Goal: Task Accomplishment & Management: Complete application form

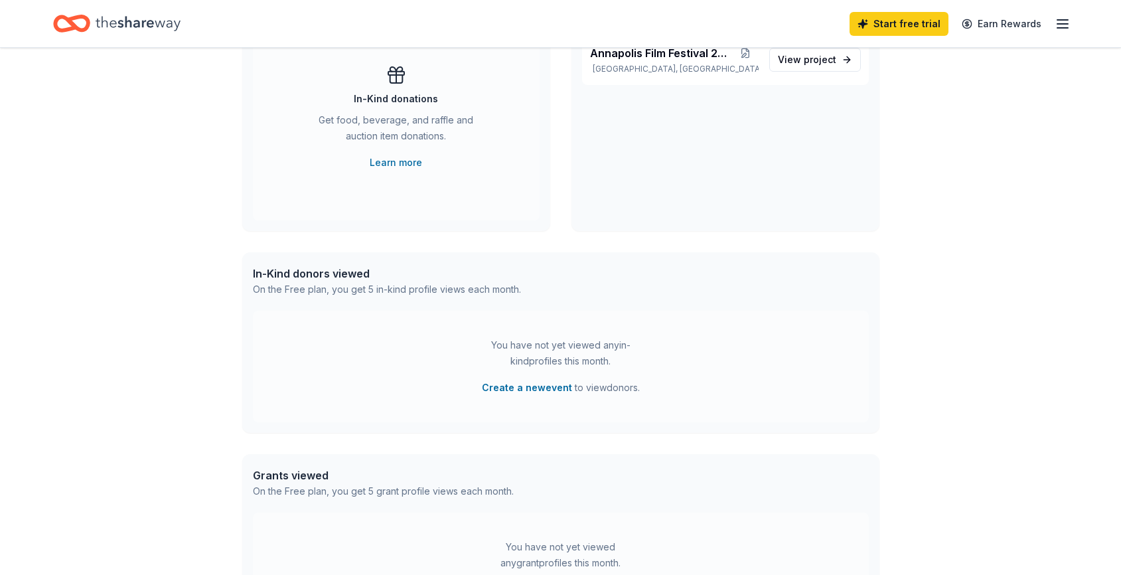
scroll to position [349, 0]
click at [531, 387] on button "Create a new event" at bounding box center [527, 387] width 90 height 16
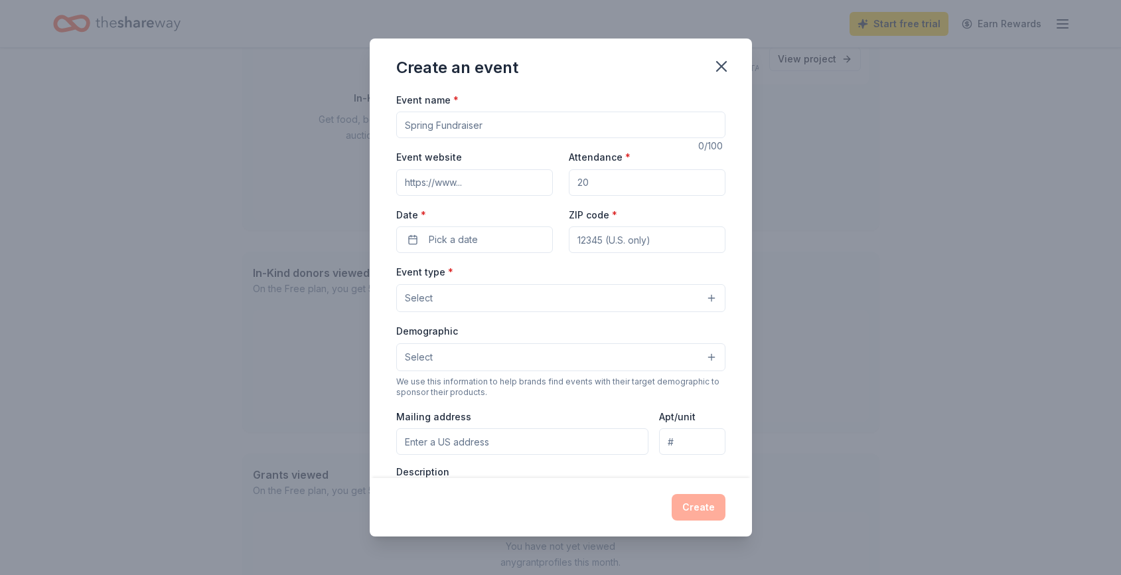
click at [471, 134] on input "Event name *" at bounding box center [560, 124] width 329 height 27
type input "Film Festival"
click at [438, 182] on input "Event website" at bounding box center [474, 182] width 157 height 27
paste input "[URL][DOMAIN_NAME]"
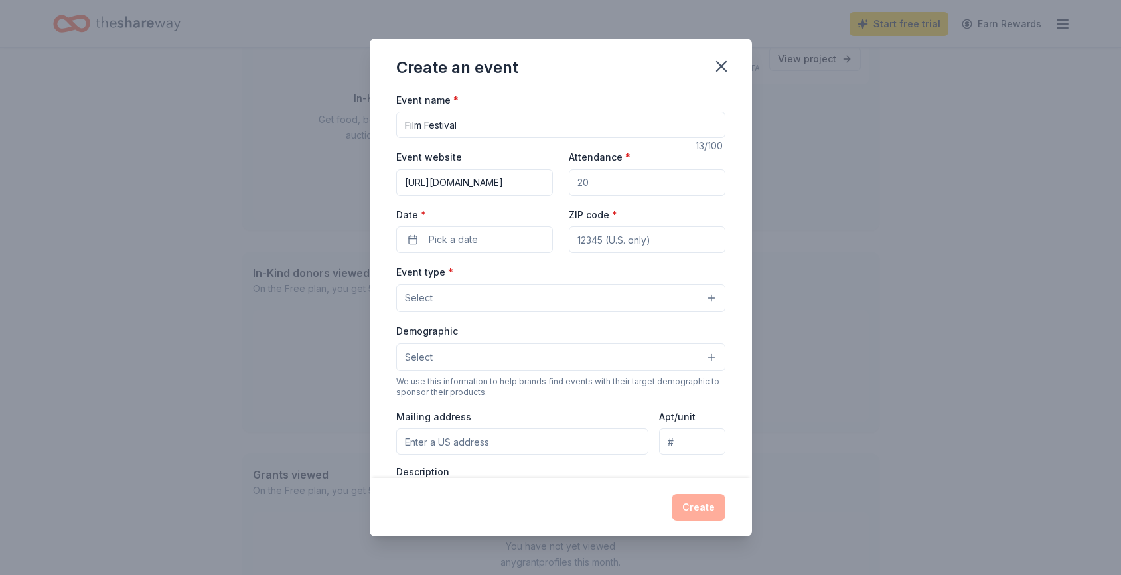
type input "[URL][DOMAIN_NAME]"
click at [603, 188] on input "Attendance *" at bounding box center [647, 182] width 157 height 27
type input "10000"
click at [413, 242] on button "Pick a date" at bounding box center [474, 239] width 157 height 27
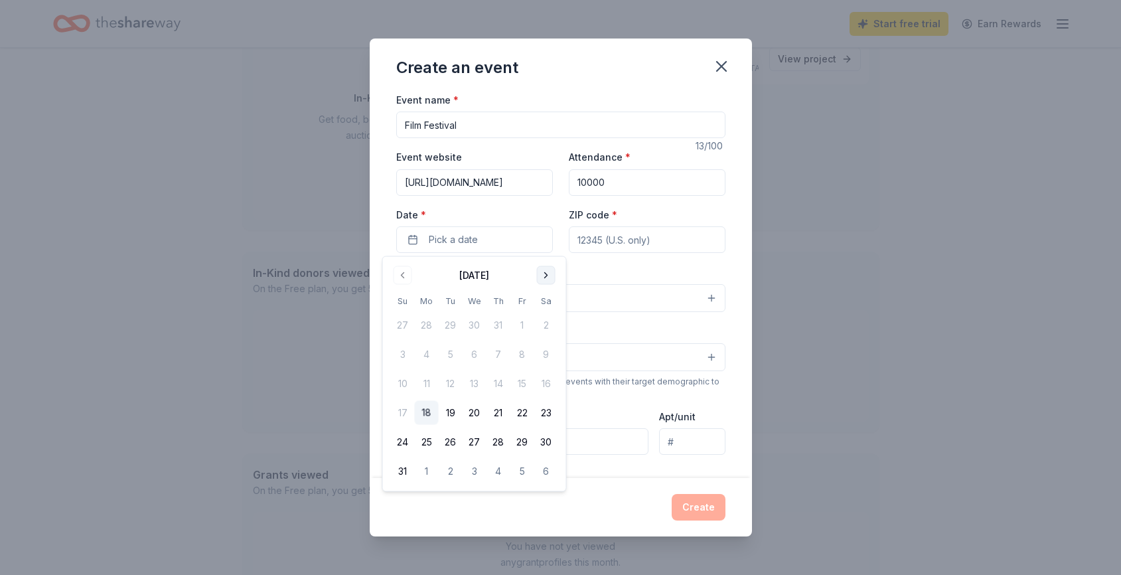
click at [545, 274] on button "Go to next month" at bounding box center [546, 275] width 19 height 19
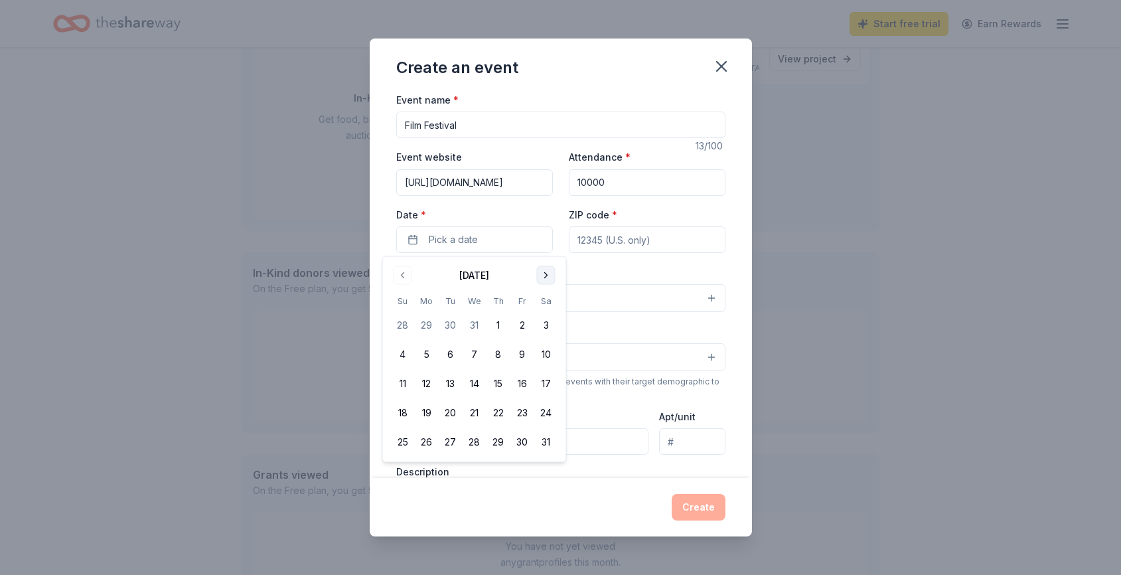
click at [545, 274] on button "Go to next month" at bounding box center [546, 275] width 19 height 19
click at [493, 413] on button "26" at bounding box center [498, 413] width 24 height 24
click at [402, 443] on button "29" at bounding box center [403, 442] width 24 height 24
click at [503, 414] on button "26" at bounding box center [498, 413] width 24 height 24
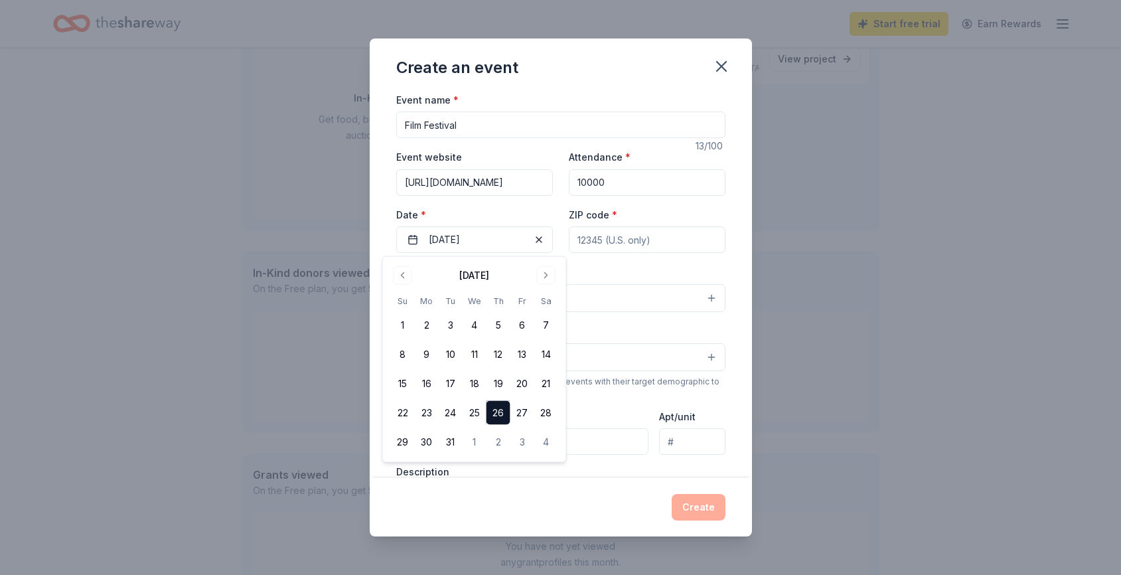
click at [658, 269] on div "Event type * Select" at bounding box center [560, 287] width 329 height 48
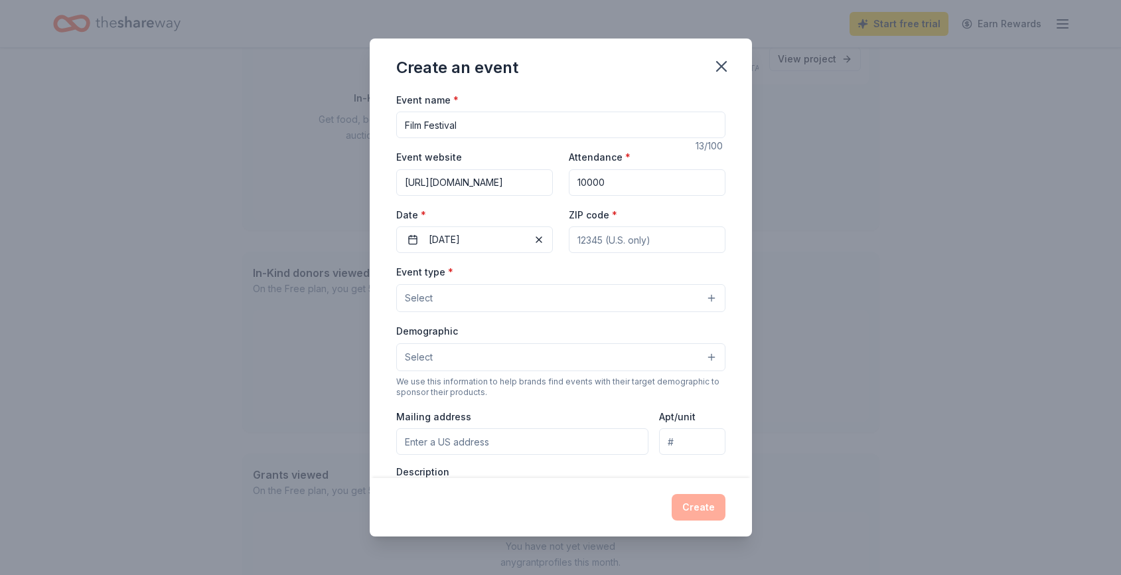
click at [643, 245] on input "ZIP code *" at bounding box center [647, 239] width 157 height 27
type input "21401"
click at [509, 294] on button "Select" at bounding box center [560, 298] width 329 height 28
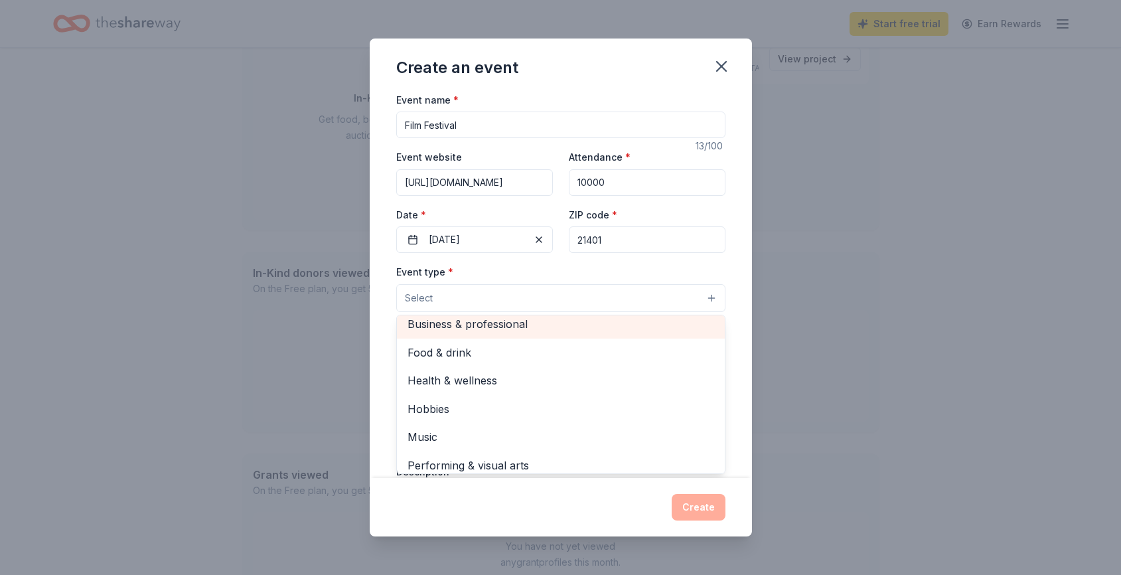
scroll to position [44, 0]
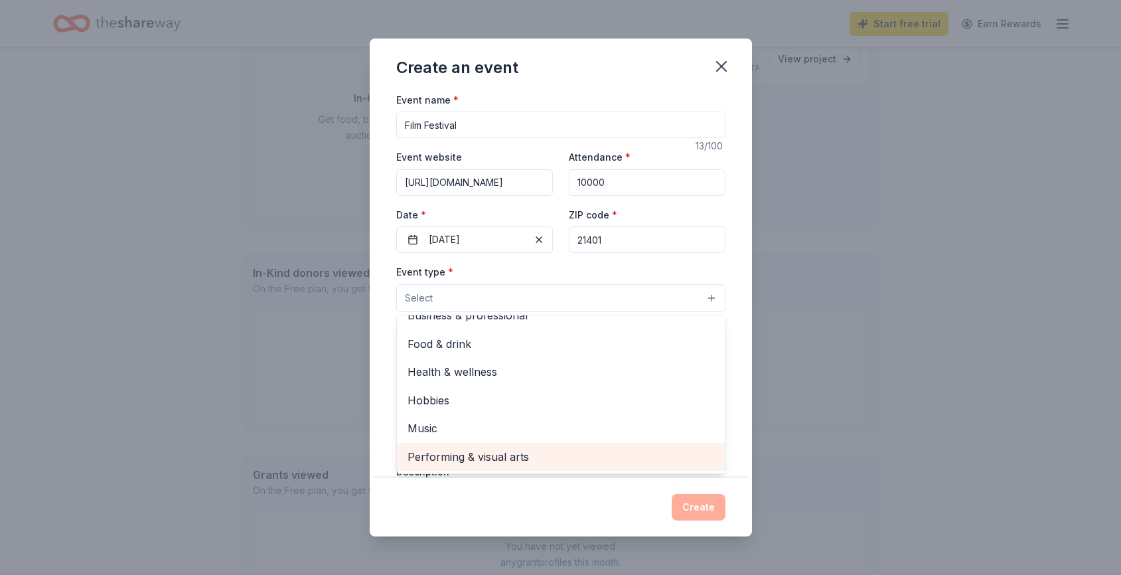
click at [516, 458] on span "Performing & visual arts" at bounding box center [560, 456] width 307 height 17
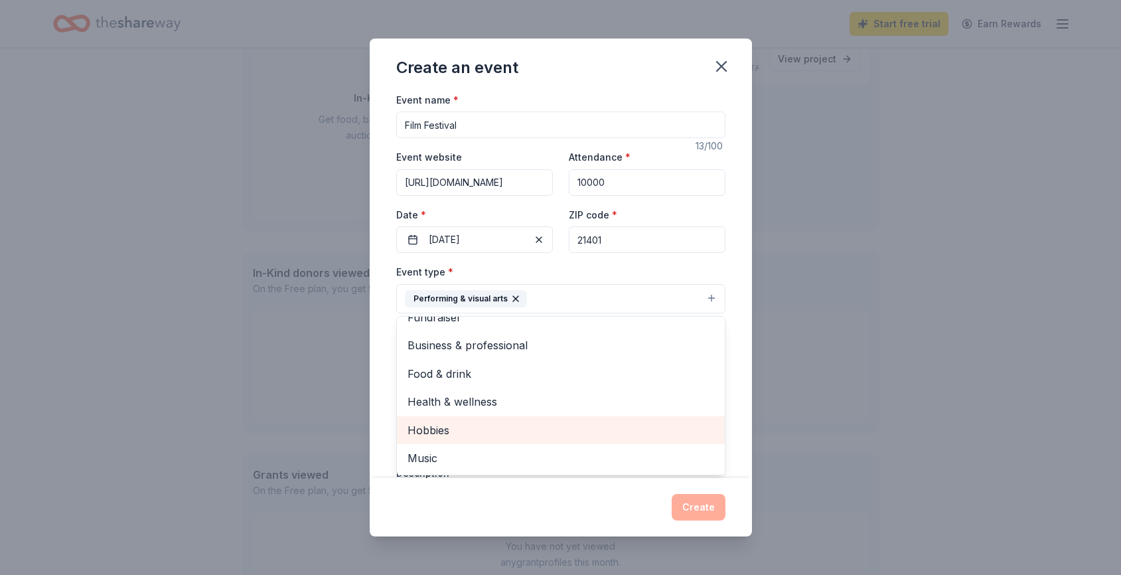
scroll to position [0, 0]
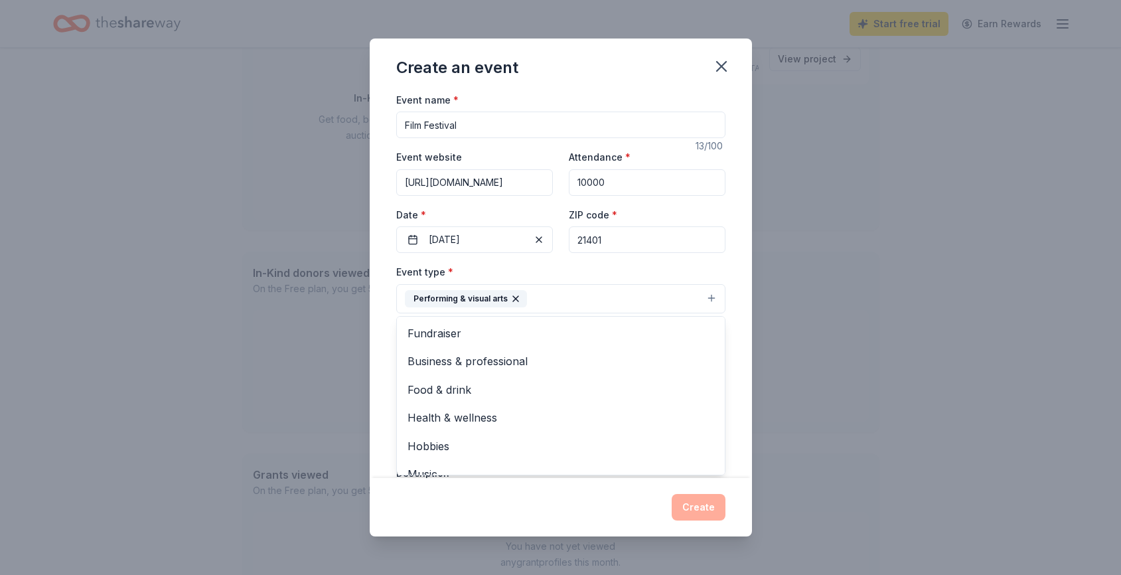
click at [730, 273] on div "Event name * Film Festival 13 /100 Event website [URL][DOMAIN_NAME] Attendance …" at bounding box center [561, 285] width 382 height 387
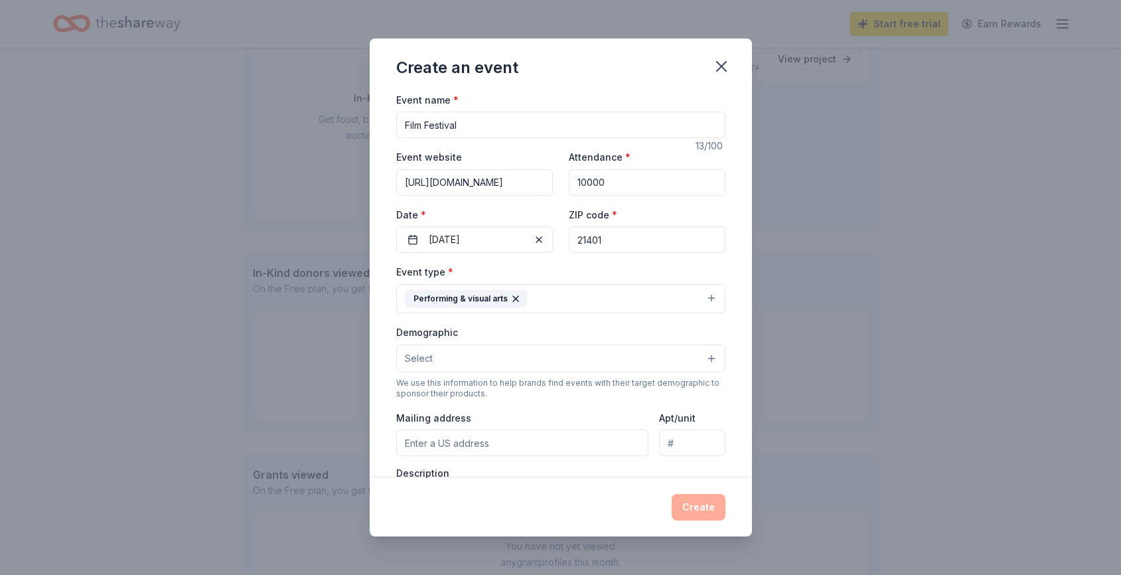
click at [576, 303] on button "Performing & visual arts" at bounding box center [560, 298] width 329 height 29
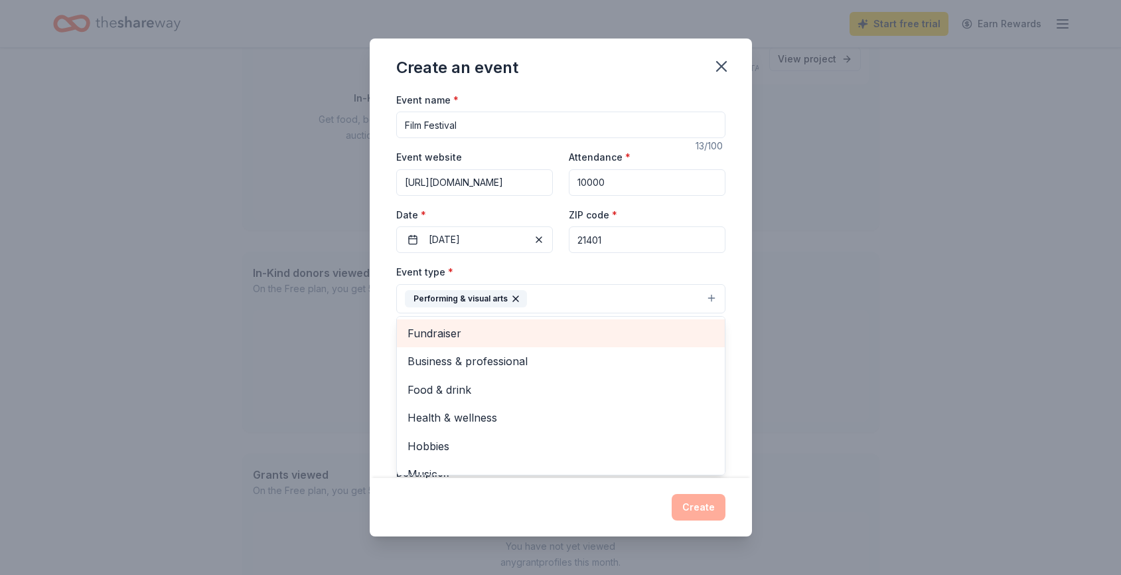
click at [570, 321] on div "Fundraiser" at bounding box center [561, 333] width 328 height 28
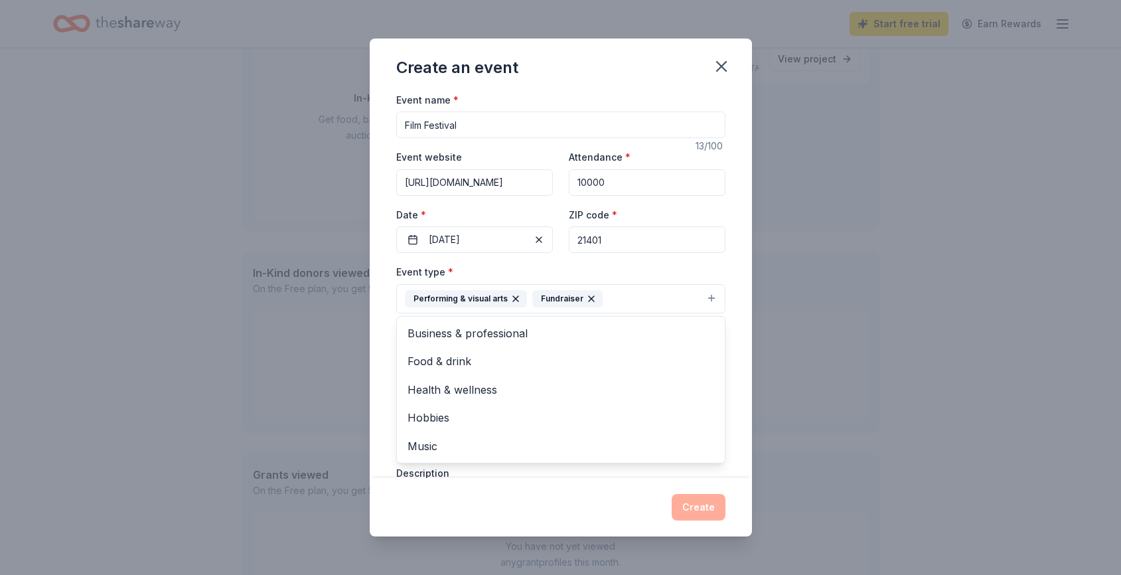
click at [731, 272] on div "Event name * Film Festival 13 /100 Event website [URL][DOMAIN_NAME] Attendance …" at bounding box center [561, 285] width 382 height 387
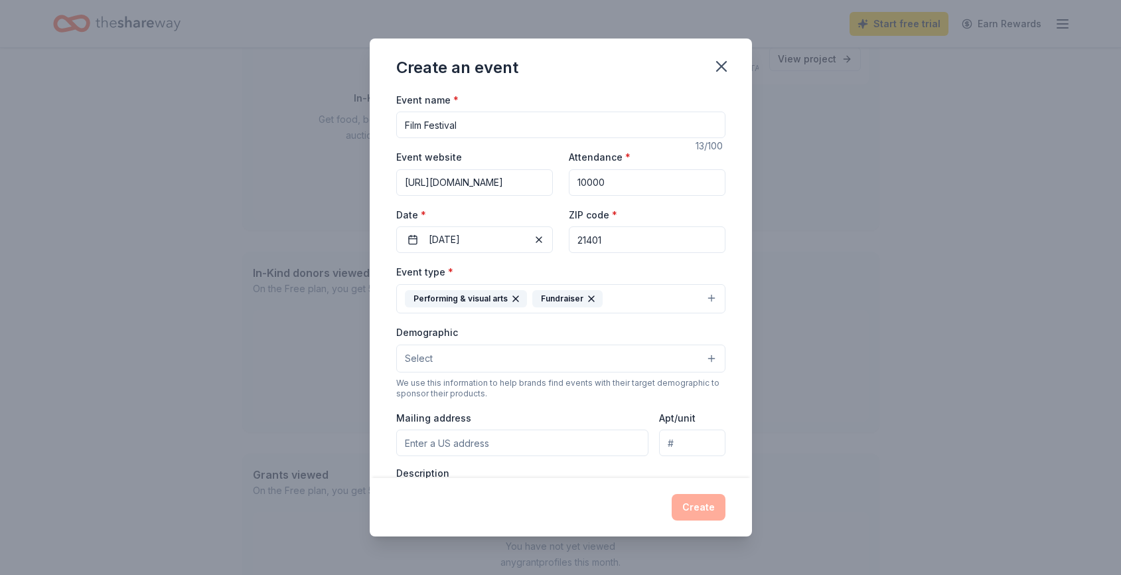
click at [435, 364] on button "Select" at bounding box center [560, 358] width 329 height 28
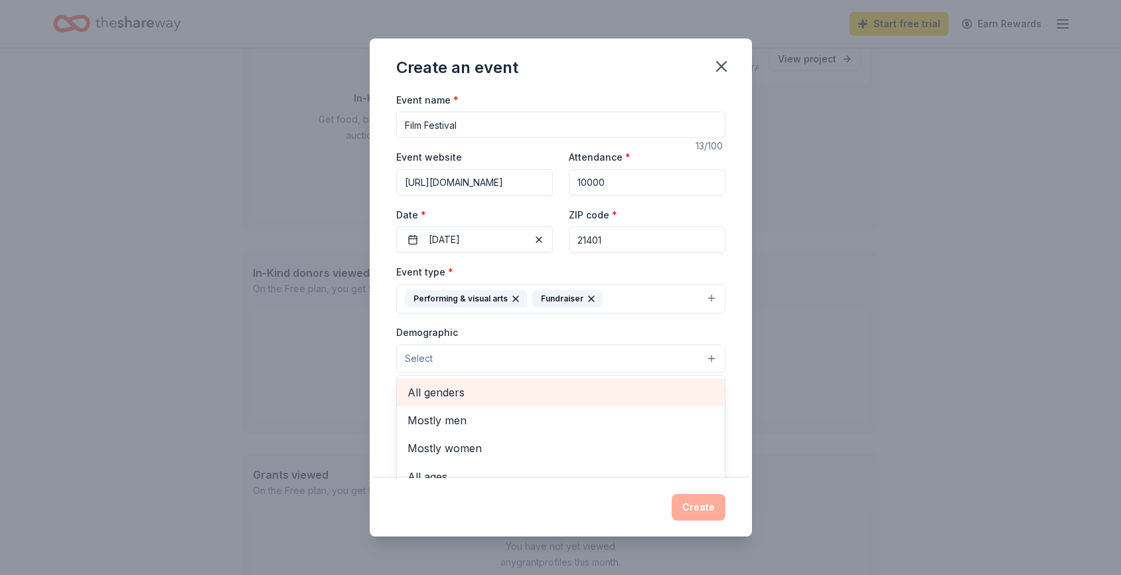
click at [441, 394] on span "All genders" at bounding box center [560, 391] width 307 height 17
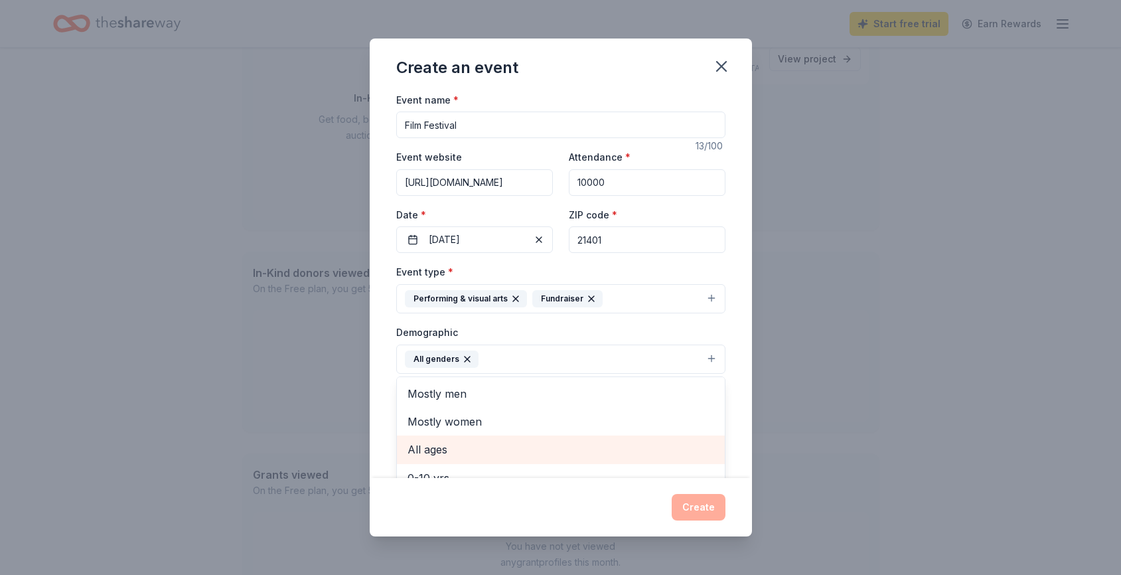
click at [445, 449] on span "All ages" at bounding box center [560, 449] width 307 height 17
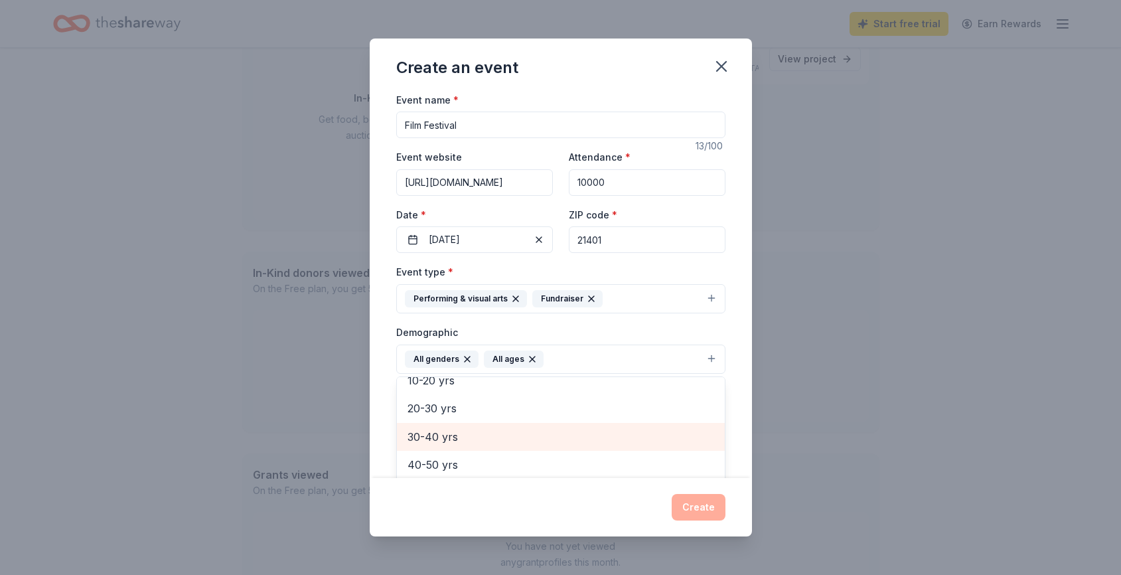
scroll to position [157, 0]
click at [729, 336] on div "Event name * Film Festival 13 /100 Event website [URL][DOMAIN_NAME] Attendance …" at bounding box center [561, 285] width 382 height 387
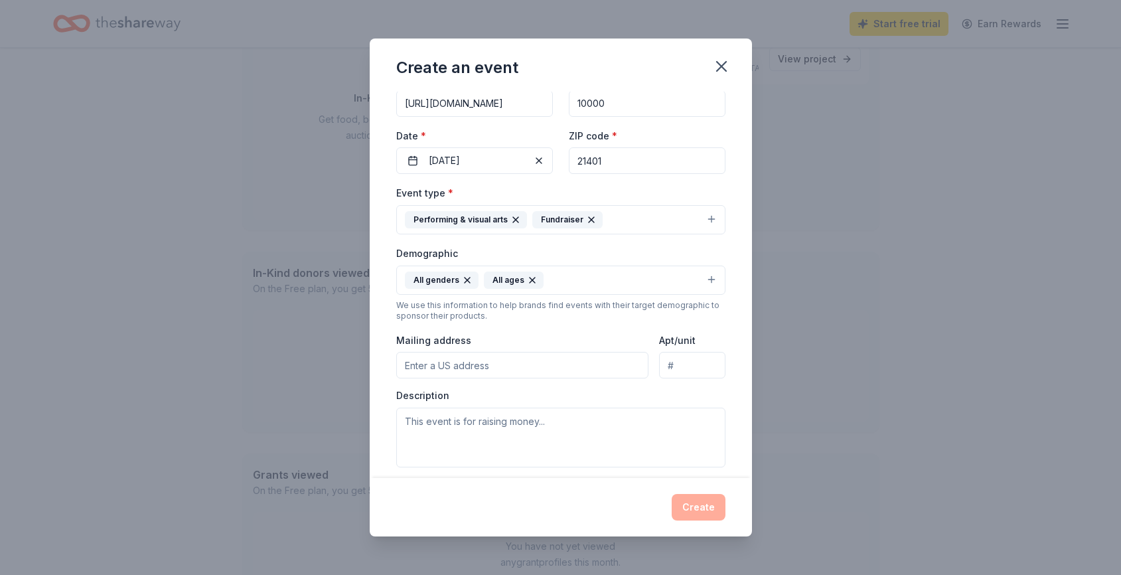
scroll to position [86, 0]
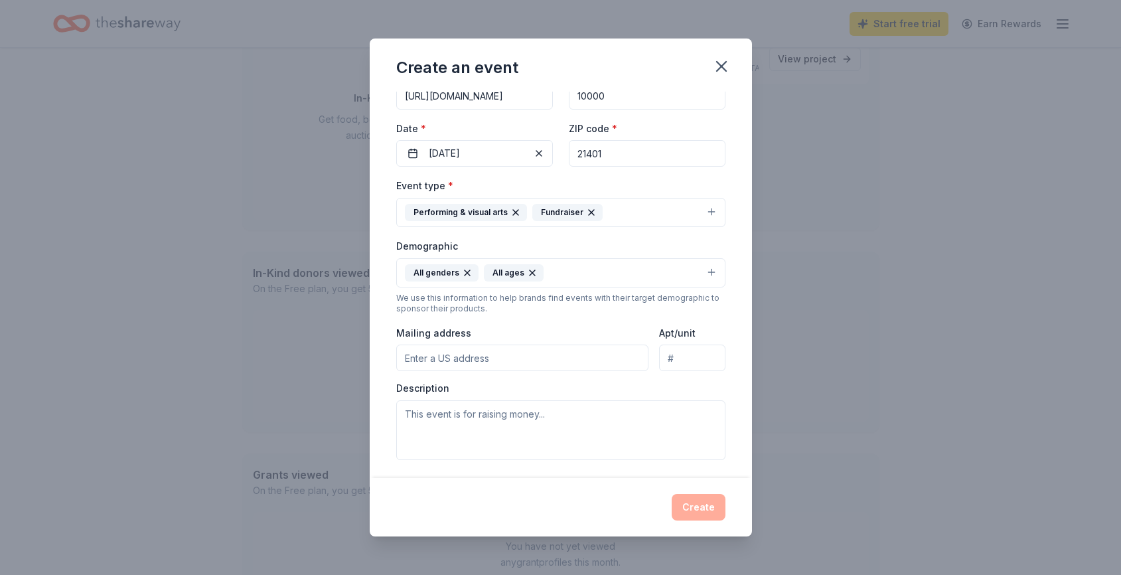
click at [452, 361] on input "Mailing address" at bounding box center [522, 357] width 253 height 27
type input "[STREET_ADDRESS]"
type input "Suite J (Rear of Building)"
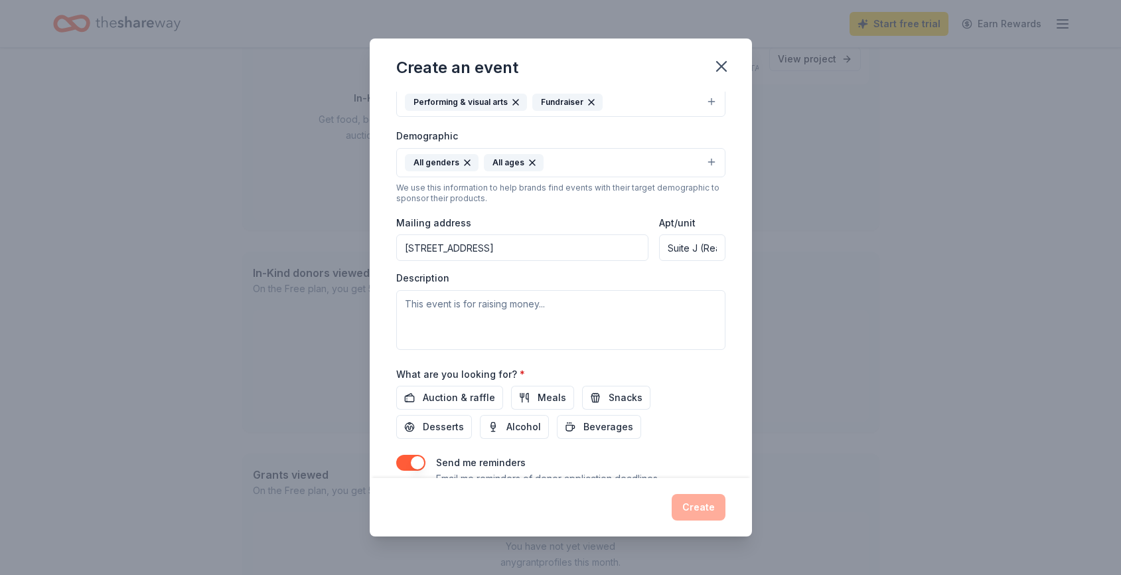
scroll to position [201, 0]
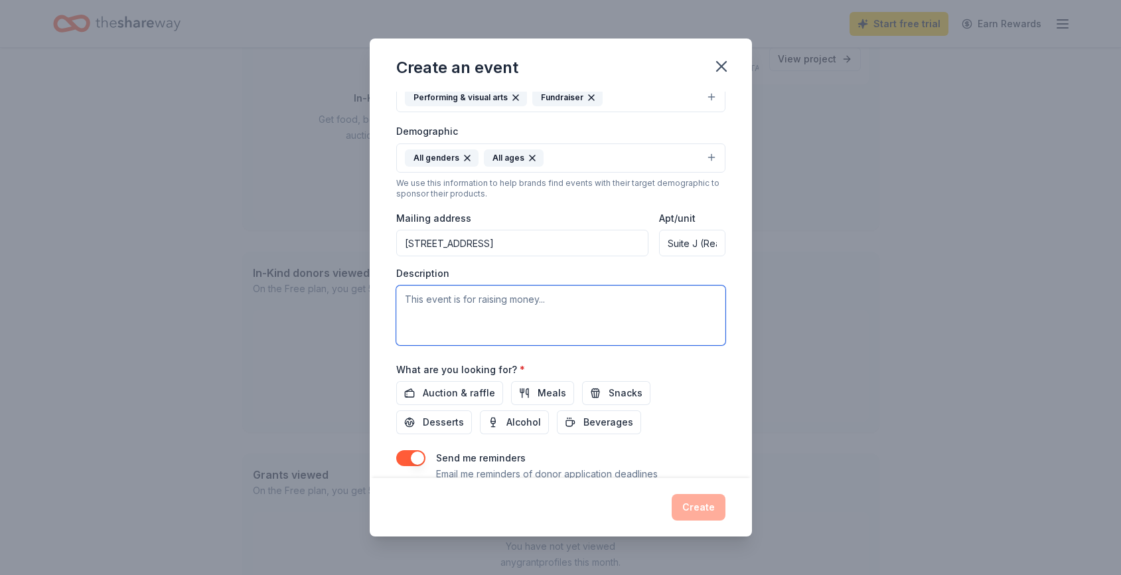
click at [470, 311] on textarea at bounding box center [560, 315] width 329 height 60
paste textarea "The Annapolis Film Society and Film Festival provide curated cinematic arts exp…"
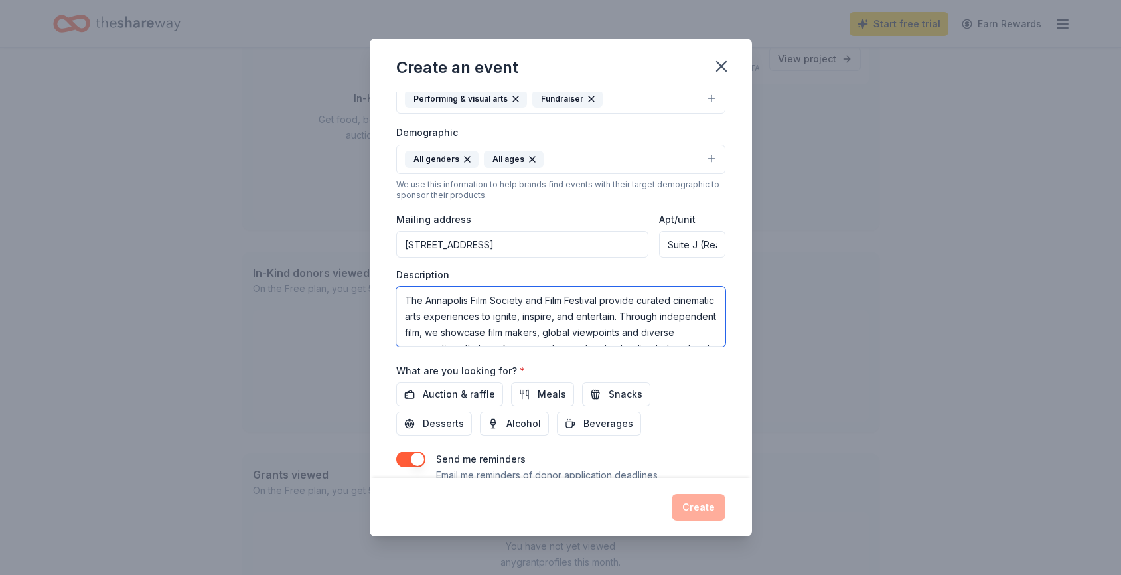
scroll to position [250, 0]
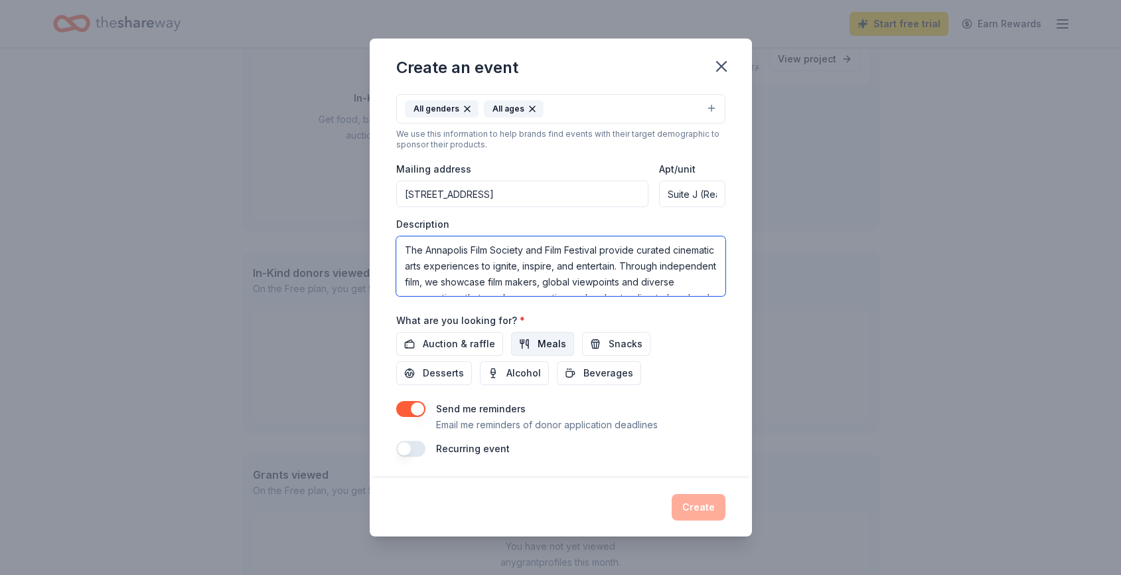
type textarea "The Annapolis Film Society and Film Festival provide curated cinematic arts exp…"
click at [546, 340] on span "Meals" at bounding box center [551, 344] width 29 height 16
click at [609, 344] on span "Snacks" at bounding box center [625, 344] width 34 height 16
click at [506, 377] on span "Alcohol" at bounding box center [523, 373] width 35 height 16
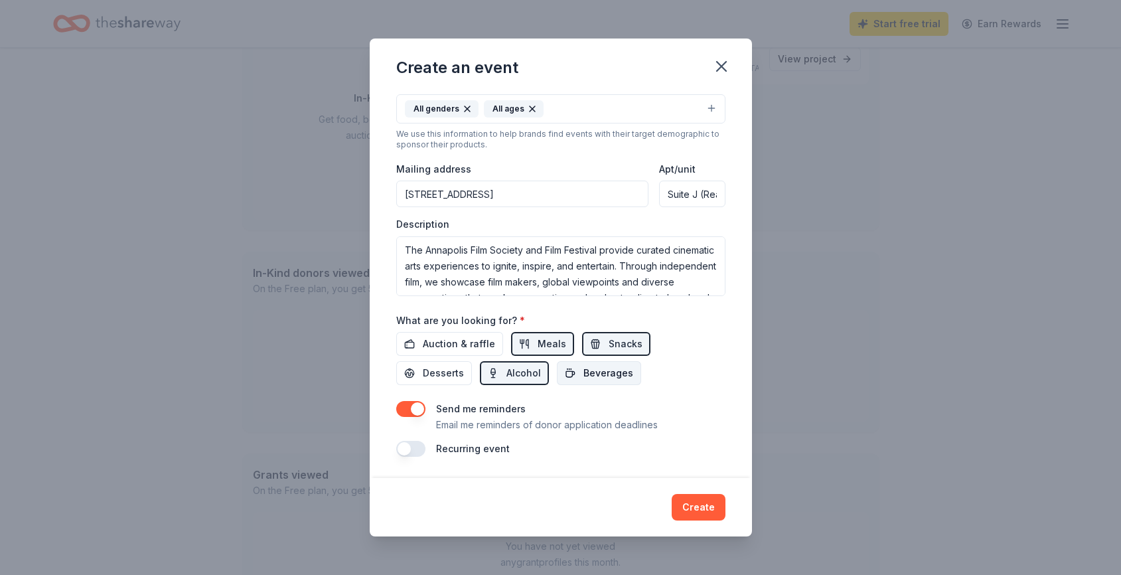
click at [583, 377] on span "Beverages" at bounding box center [608, 373] width 50 height 16
click at [464, 355] on button "Auction & raffle" at bounding box center [449, 344] width 107 height 24
click at [464, 365] on span "Desserts" at bounding box center [443, 373] width 41 height 16
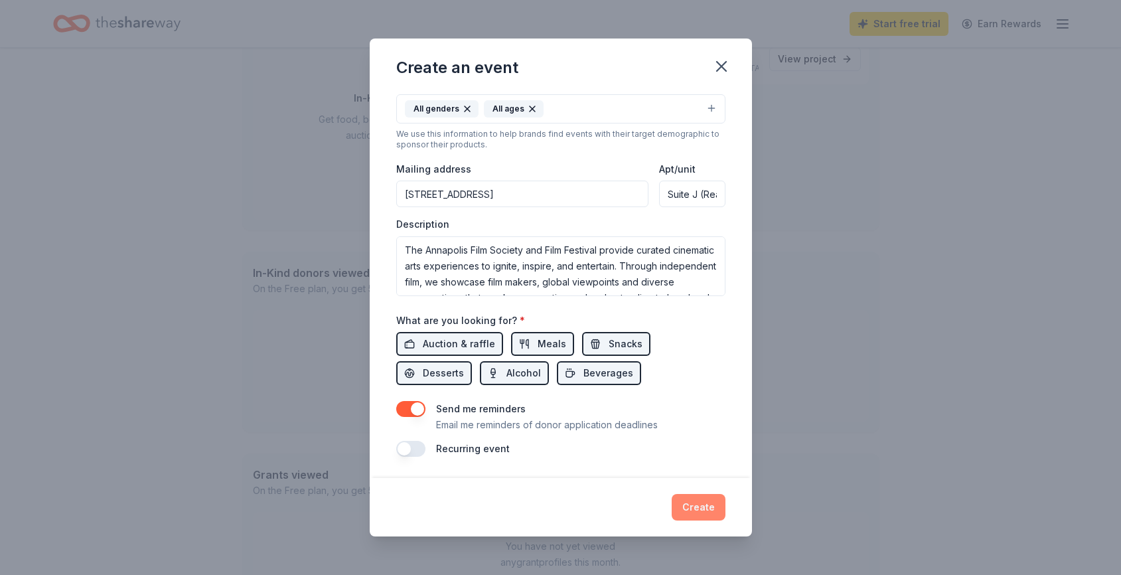
click at [700, 518] on button "Create" at bounding box center [698, 507] width 54 height 27
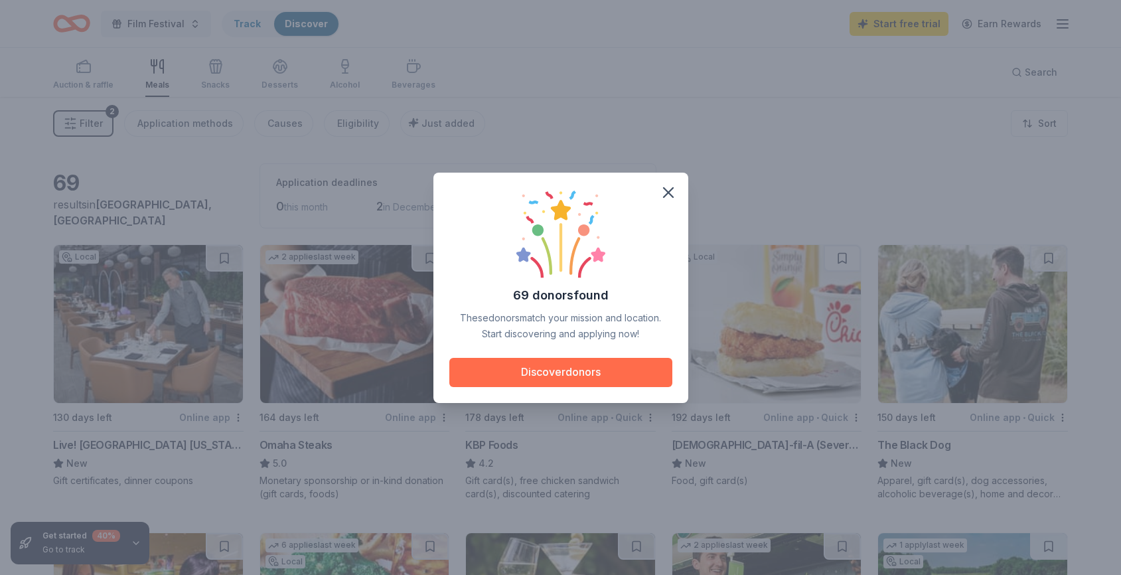
click at [614, 377] on button "Discover donors" at bounding box center [560, 372] width 223 height 29
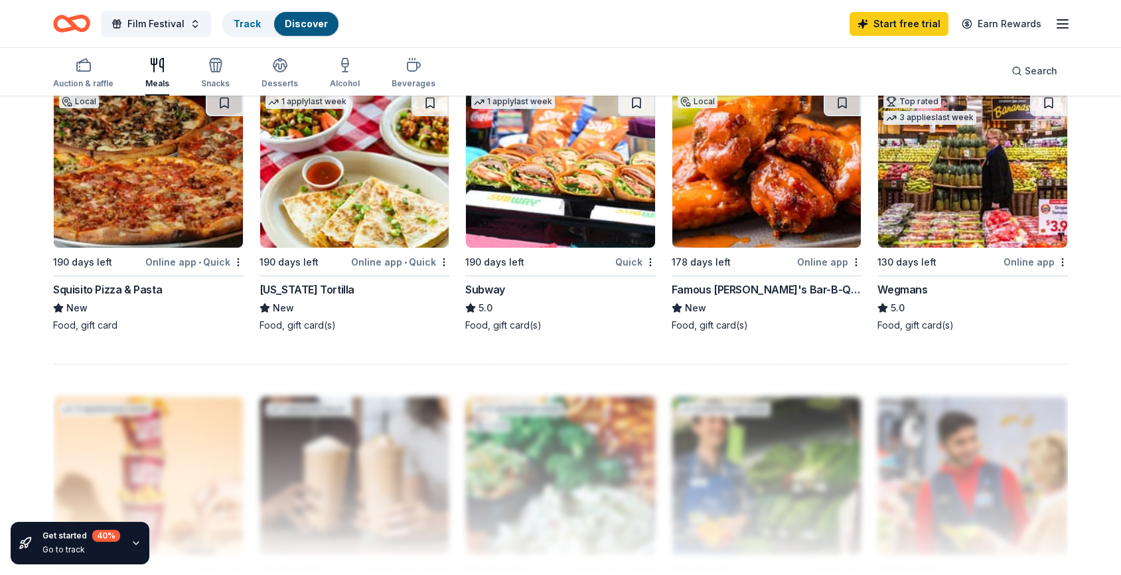
scroll to position [1023, 0]
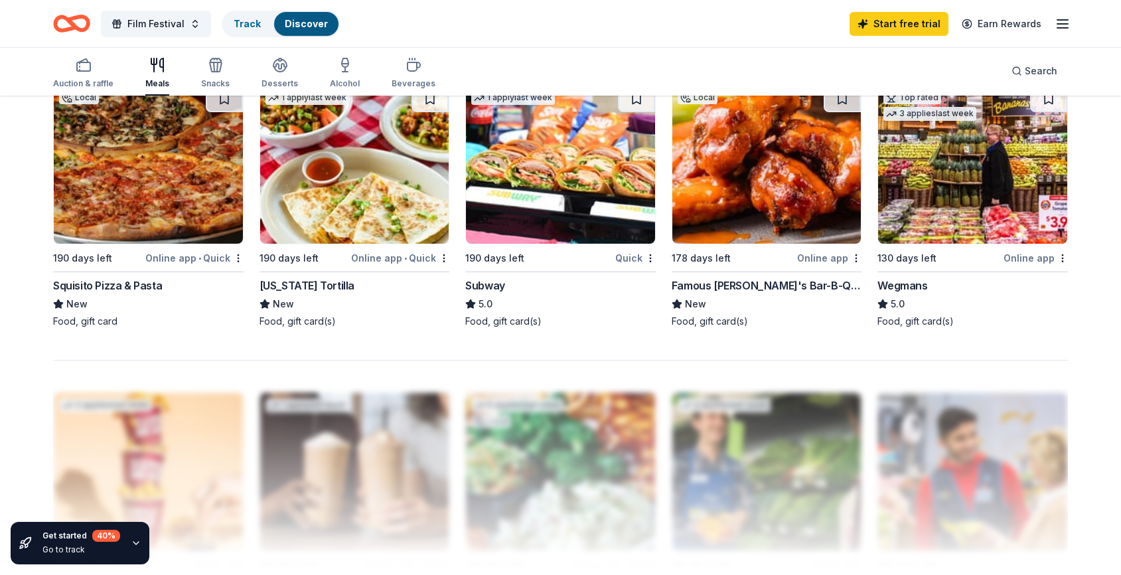
click at [145, 287] on div "Squisito Pizza & Pasta" at bounding box center [107, 285] width 109 height 16
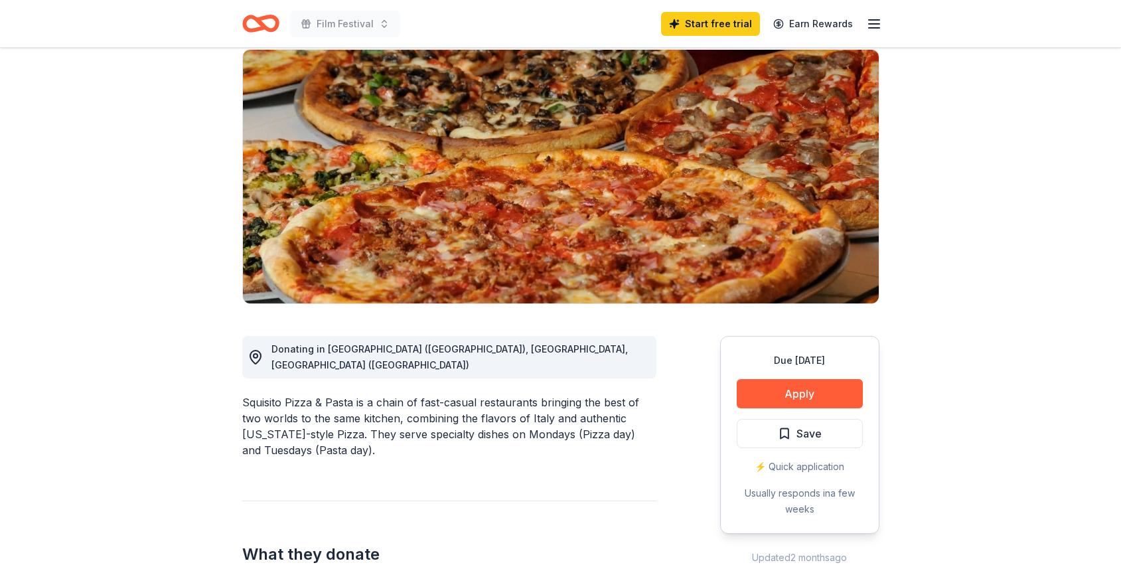
scroll to position [147, 0]
